Goal: Task Accomplishment & Management: Manage account settings

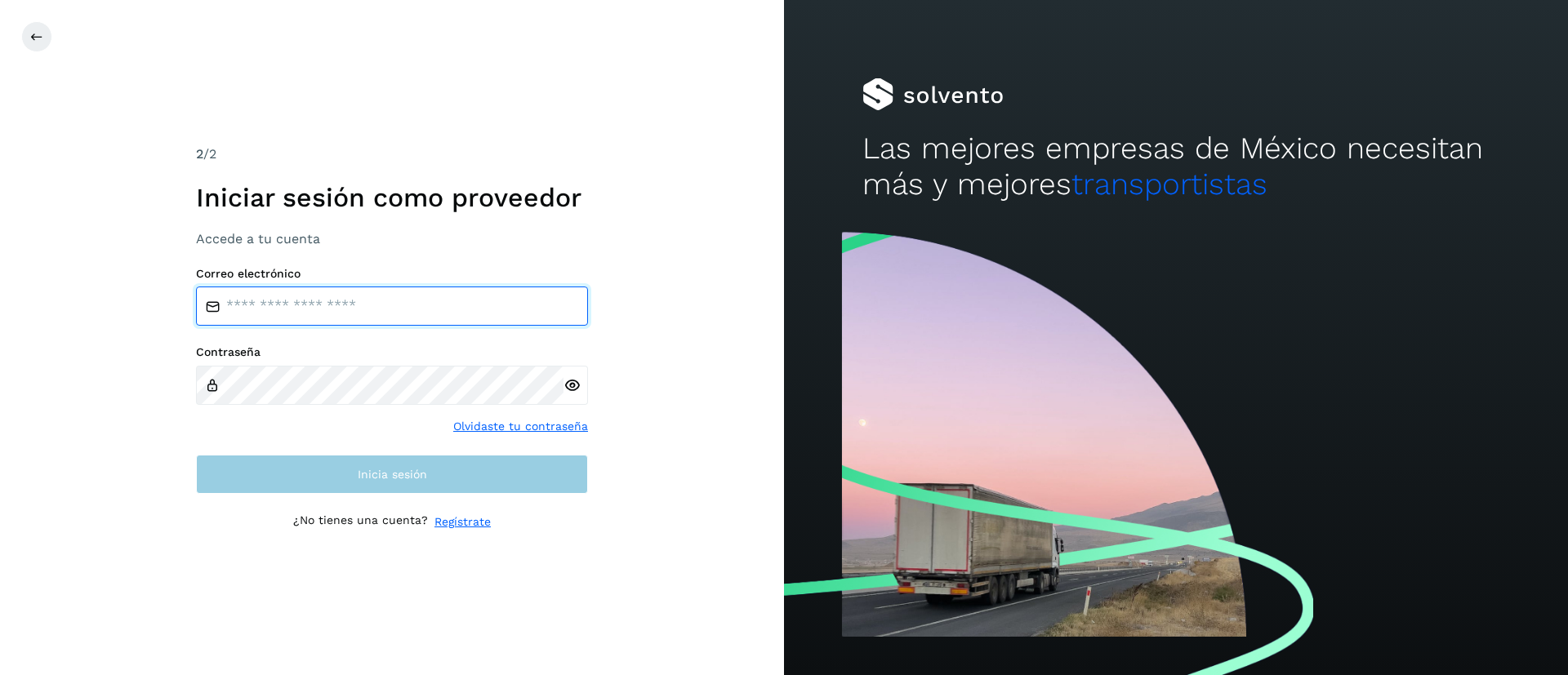
type input "**********"
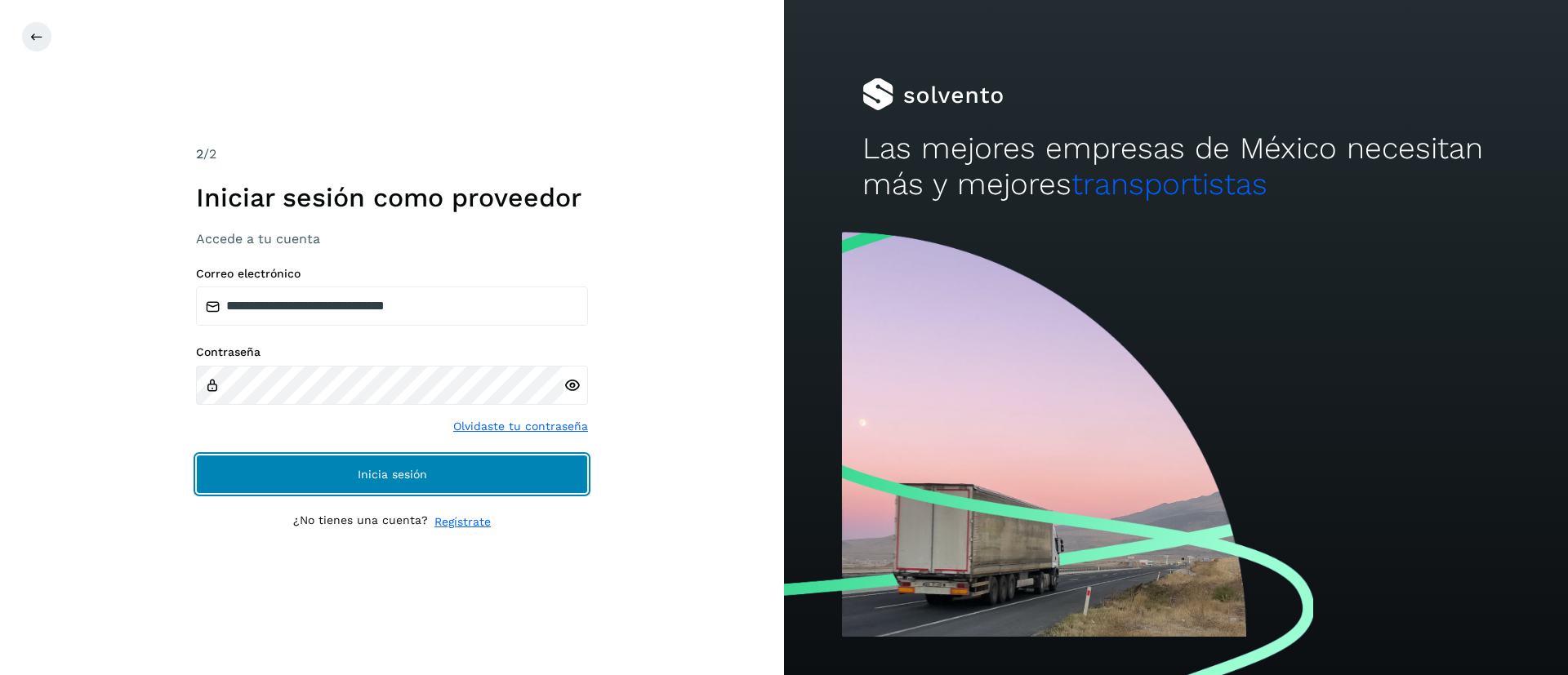
click at [367, 469] on span "Inicia sesión" at bounding box center [392, 475] width 70 height 12
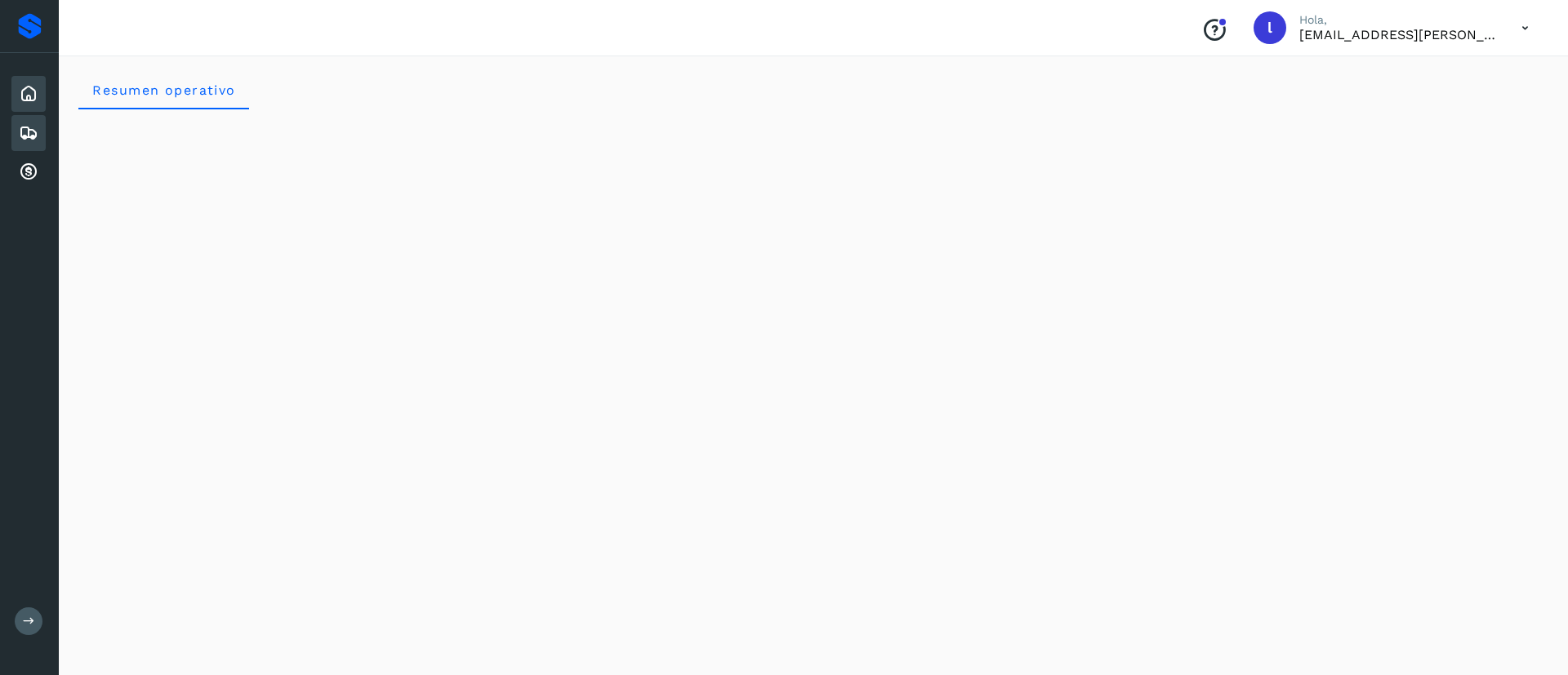
click at [15, 138] on div "Embarques" at bounding box center [29, 132] width 34 height 36
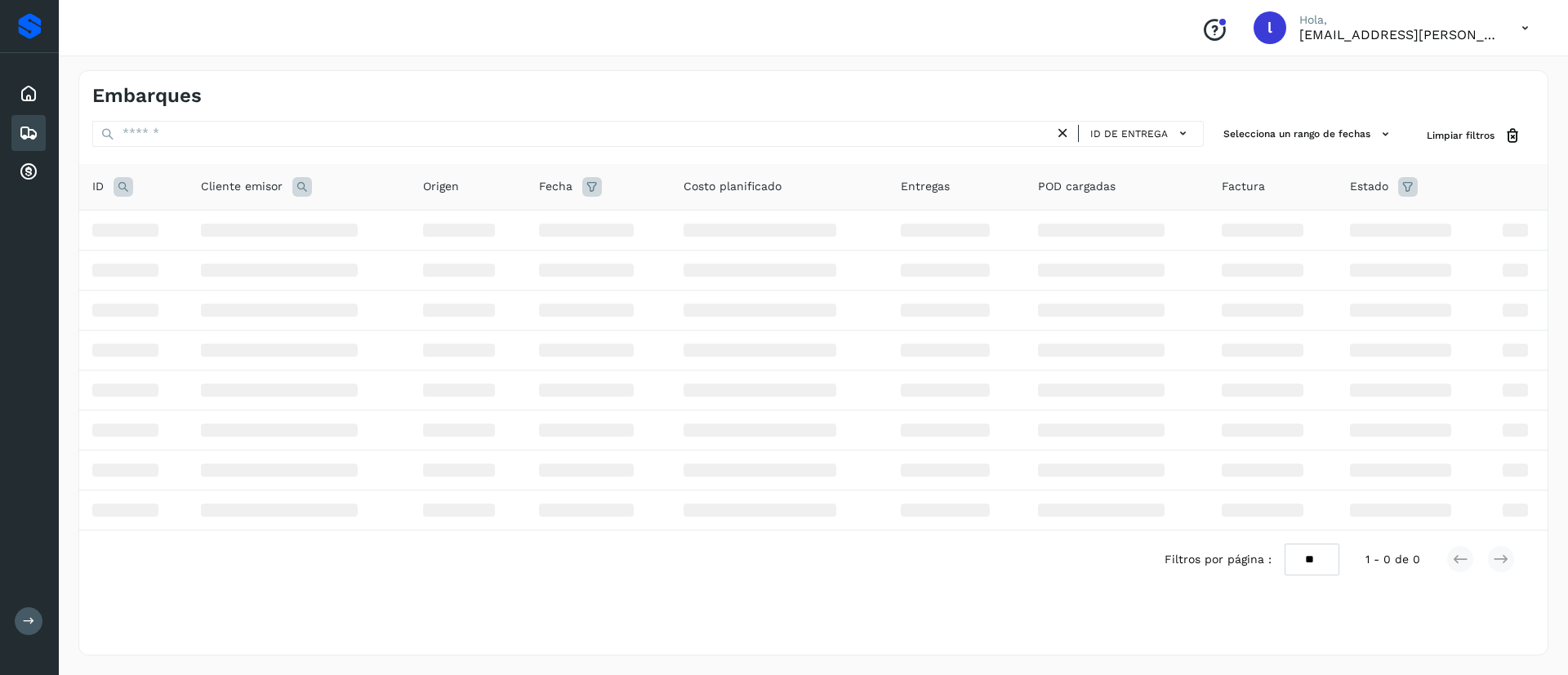
click at [1529, 23] on icon at bounding box center [1524, 29] width 34 height 34
click at [1418, 61] on div "Cerrar sesión" at bounding box center [1444, 73] width 195 height 31
click at [1520, 30] on icon at bounding box center [1524, 29] width 34 height 34
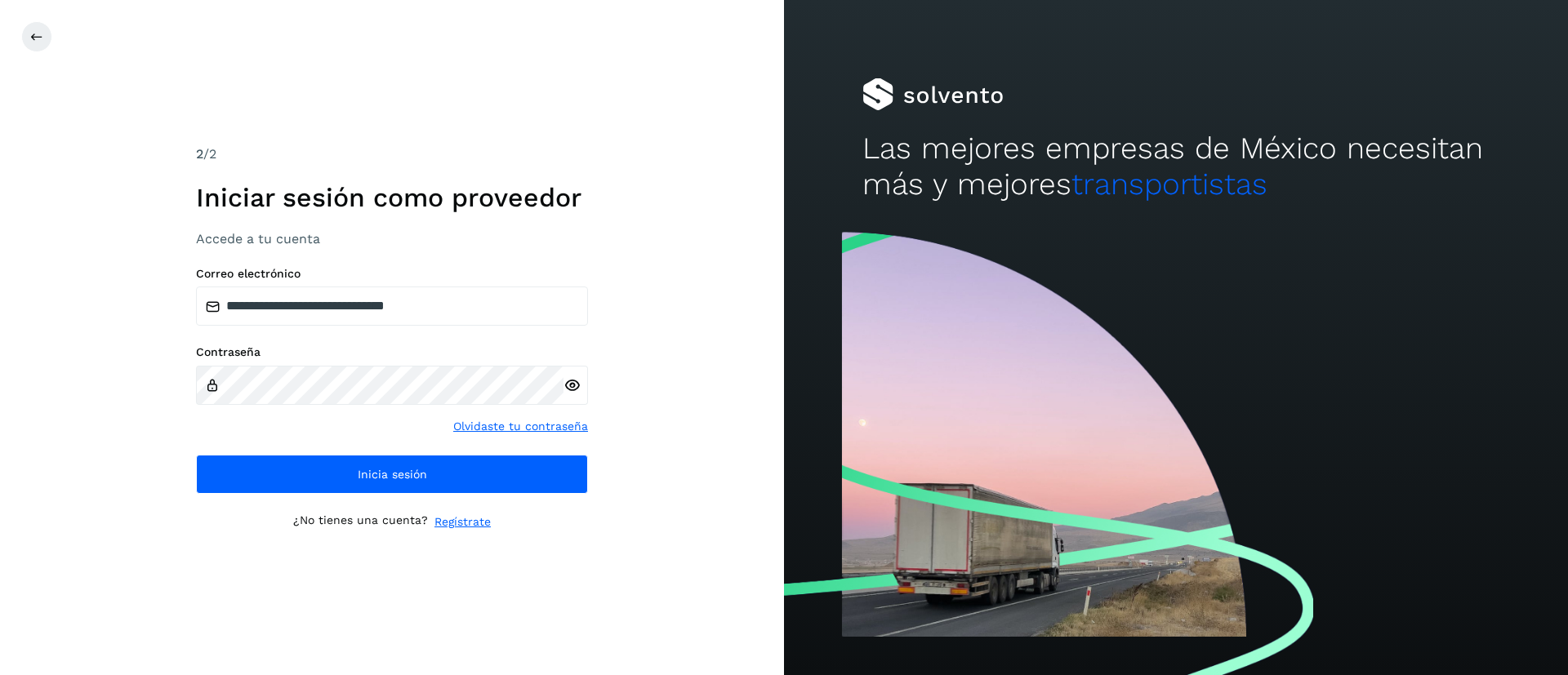
click at [1409, 67] on div "Las mejores empresas de México necesitan más y mejores transportistas" at bounding box center [1176, 112] width 784 height 226
